Goal: Check status

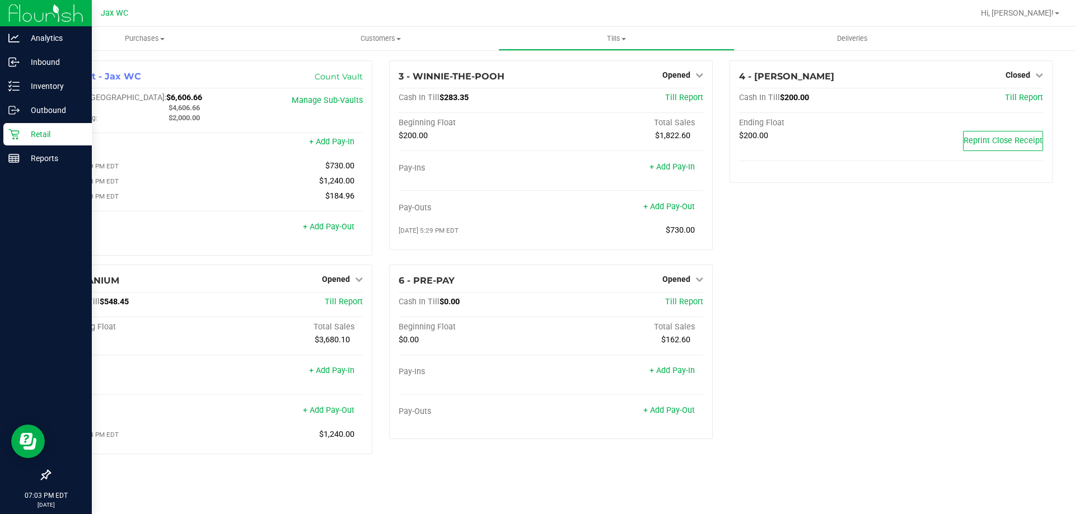
click at [21, 132] on p "Retail" at bounding box center [53, 134] width 67 height 13
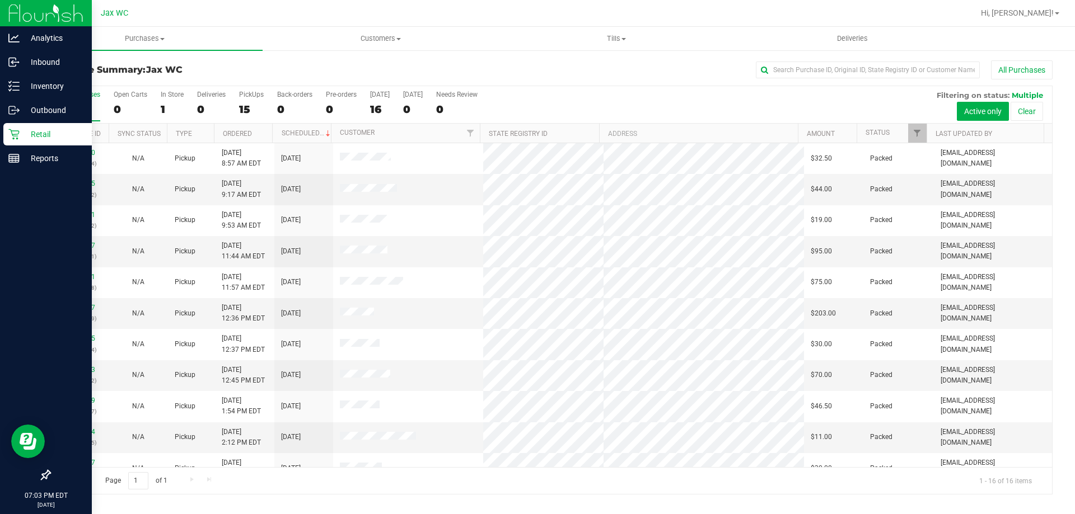
click at [897, 135] on th "Status" at bounding box center [891, 134] width 70 height 20
click at [899, 134] on span at bounding box center [897, 133] width 9 height 9
click at [9, 128] on div "Retail" at bounding box center [47, 134] width 88 height 22
click at [32, 132] on p "Retail" at bounding box center [53, 134] width 67 height 13
